Goal: Transaction & Acquisition: Purchase product/service

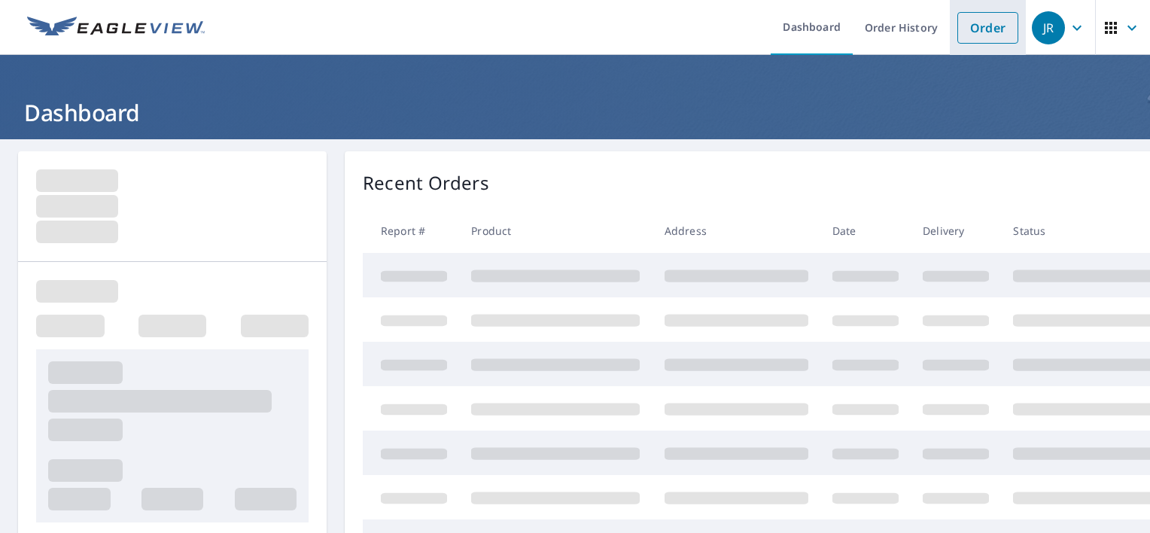
click at [976, 27] on link "Order" at bounding box center [987, 28] width 61 height 32
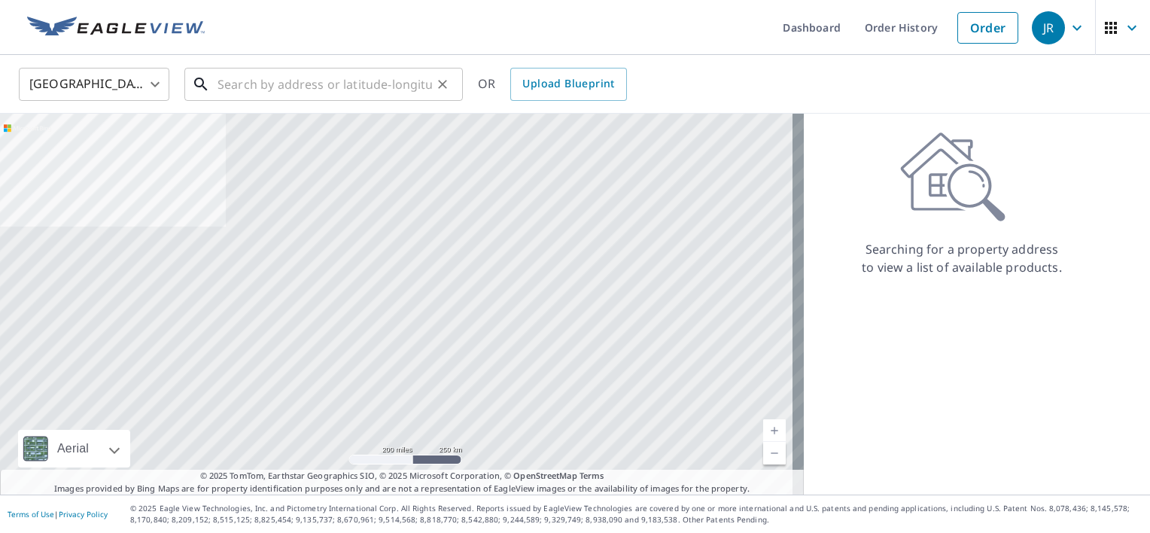
click at [240, 88] on input "text" at bounding box center [325, 84] width 215 height 42
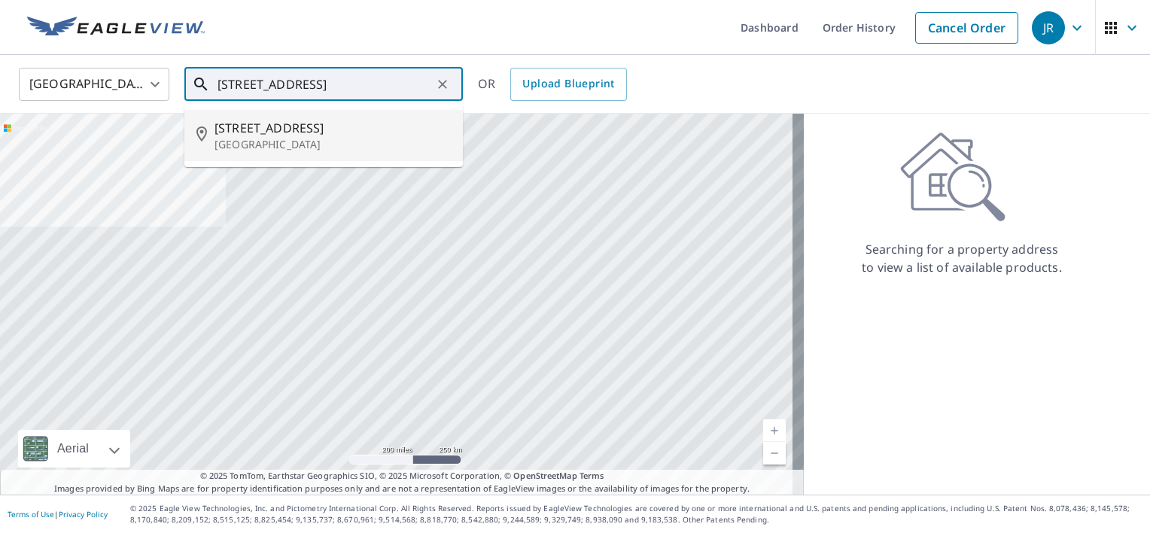
click at [261, 139] on p "[GEOGRAPHIC_DATA]" at bounding box center [333, 144] width 236 height 15
type input "[STREET_ADDRESS]"
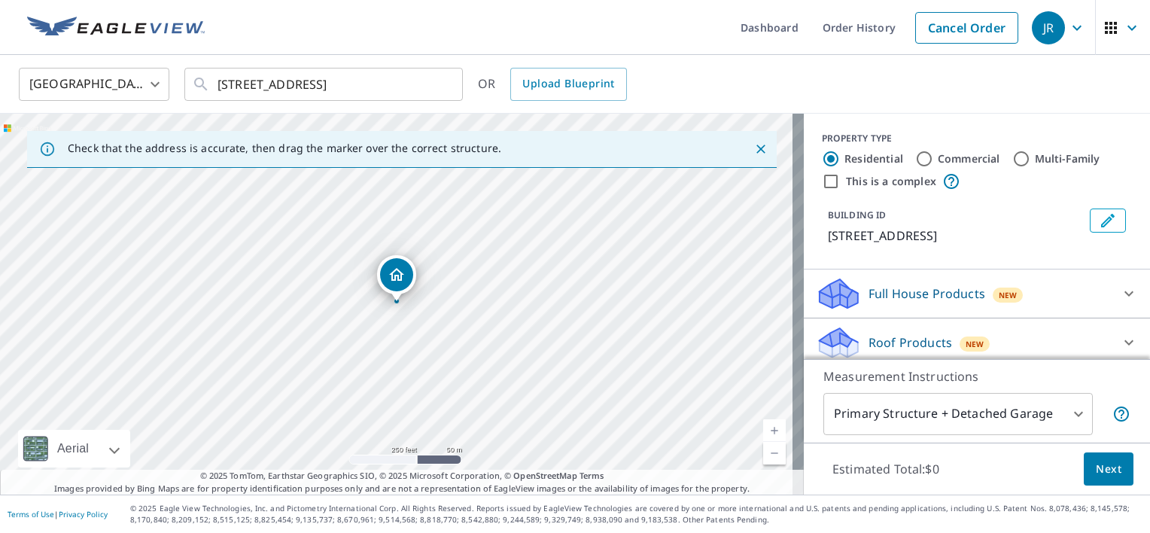
click at [768, 430] on link "Current Level 17, Zoom In" at bounding box center [774, 430] width 23 height 23
click at [769, 453] on link "Current Level 20, Zoom Out" at bounding box center [774, 453] width 23 height 23
click at [1120, 340] on icon at bounding box center [1129, 342] width 18 height 18
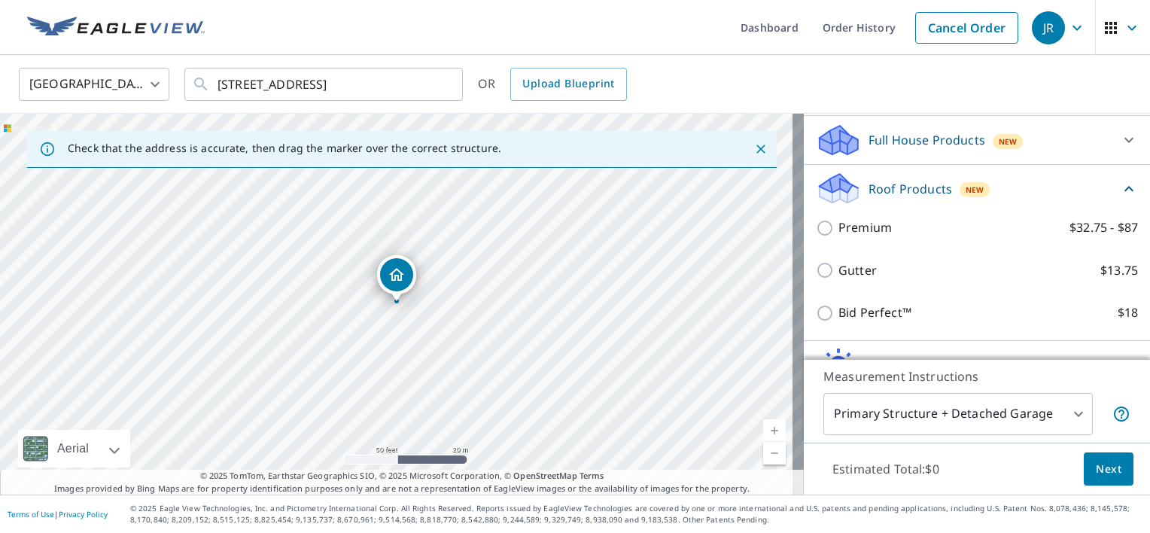
scroll to position [157, 0]
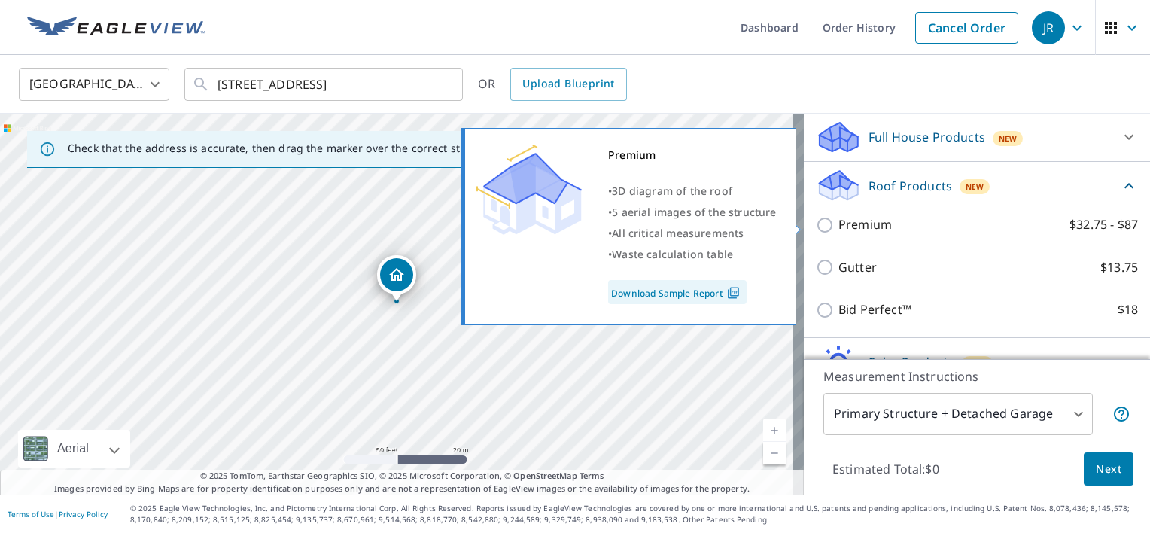
click at [816, 223] on input "Premium $32.75 - $87" at bounding box center [827, 225] width 23 height 18
checkbox input "true"
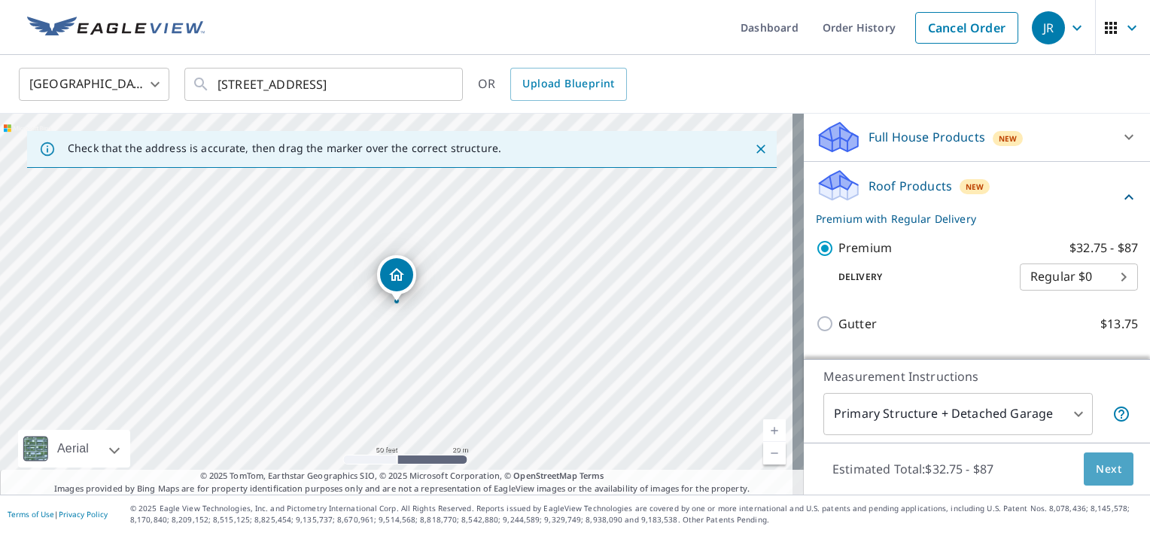
click at [1103, 470] on span "Next" at bounding box center [1109, 469] width 26 height 19
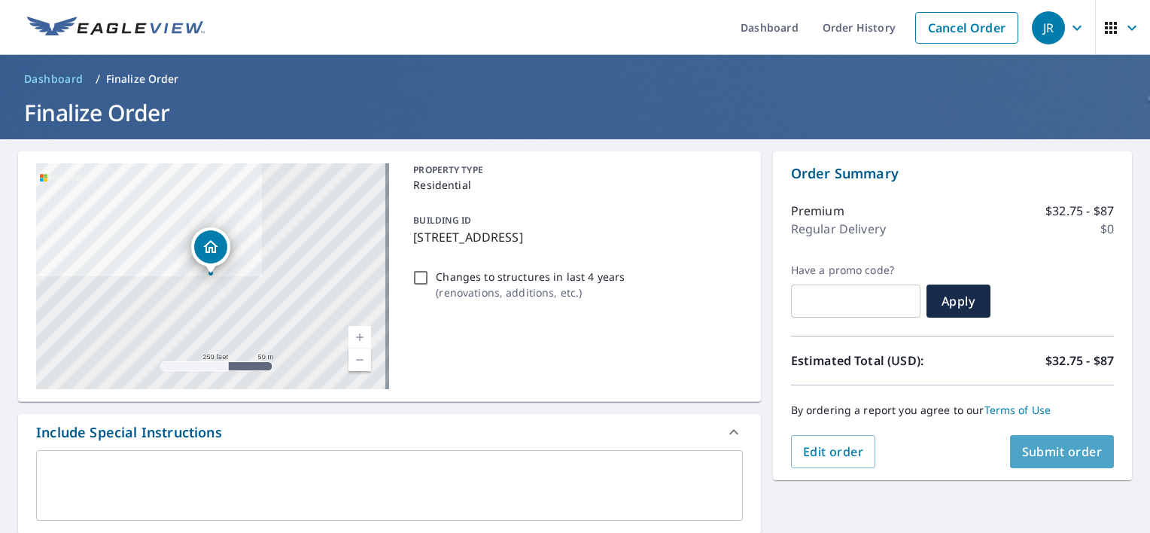
click at [1056, 451] on span "Submit order" at bounding box center [1062, 451] width 81 height 17
